Goal: Information Seeking & Learning: Learn about a topic

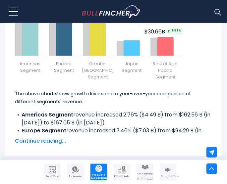
click at [54, 142] on span "Continue reading..." at bounding box center [113, 141] width 197 height 8
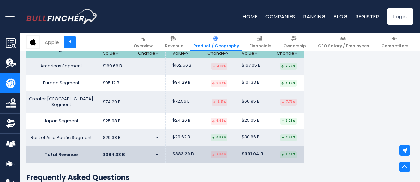
scroll to position [1126, 0]
click at [226, 57] on link "Change" at bounding box center [287, 54] width 21 height 6
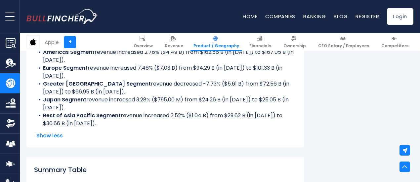
scroll to position [952, 0]
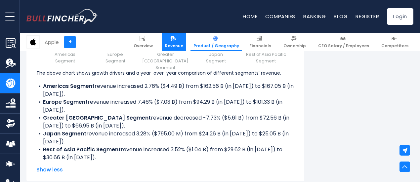
click at [181, 41] on link "Revenue" at bounding box center [174, 42] width 24 height 18
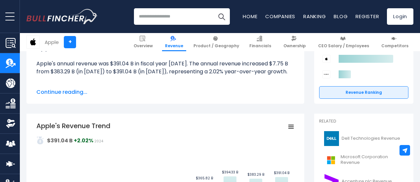
click at [68, 94] on span "Continue reading..." at bounding box center [165, 92] width 258 height 8
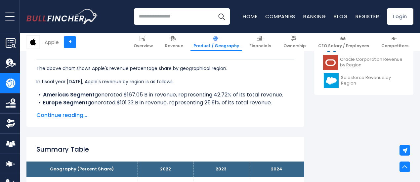
click at [58, 115] on span "Continue reading..." at bounding box center [165, 115] width 258 height 8
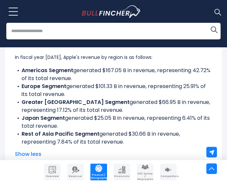
scroll to position [418, 0]
